Goal: Use online tool/utility: Use online tool/utility

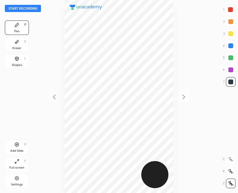
scroll to position [193, 142]
click at [19, 8] on button "Start recording" at bounding box center [23, 8] width 36 height 7
click at [15, 61] on div "Shapes L" at bounding box center [17, 61] width 24 height 14
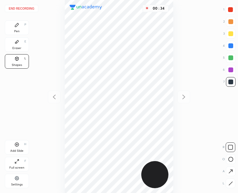
click at [234, 184] on div at bounding box center [231, 184] width 10 height 10
click at [25, 30] on div "Pen P" at bounding box center [17, 28] width 24 height 14
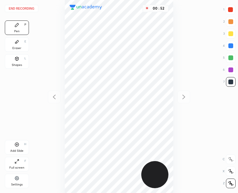
click at [230, 11] on div at bounding box center [230, 9] width 5 height 5
click at [22, 6] on button "End recording" at bounding box center [21, 8] width 33 height 7
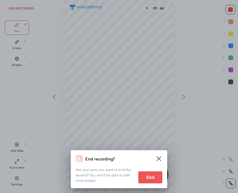
click at [147, 179] on button "End" at bounding box center [150, 178] width 24 height 12
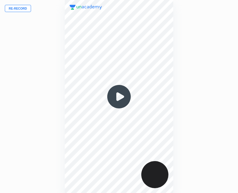
click at [121, 97] on img at bounding box center [119, 96] width 29 height 29
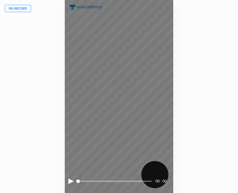
click at [71, 184] on div at bounding box center [70, 181] width 5 height 5
click at [71, 180] on div at bounding box center [70, 181] width 4 height 5
